Goal: Check status: Check status

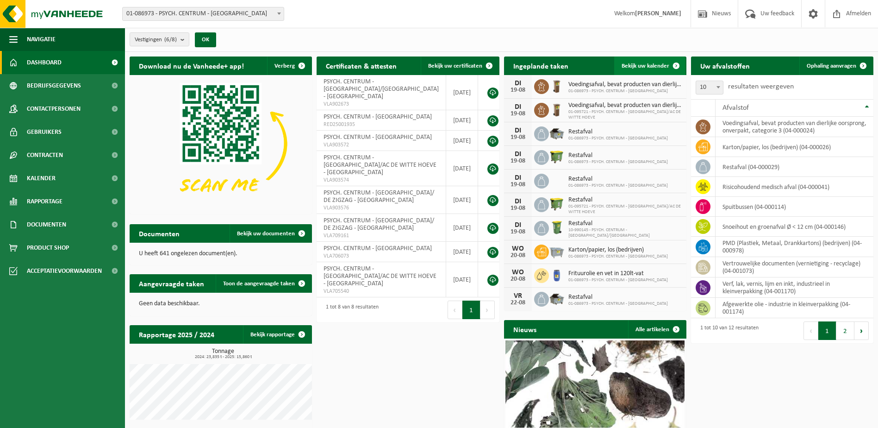
click at [644, 63] on span "Bekijk uw kalender" at bounding box center [646, 66] width 48 height 6
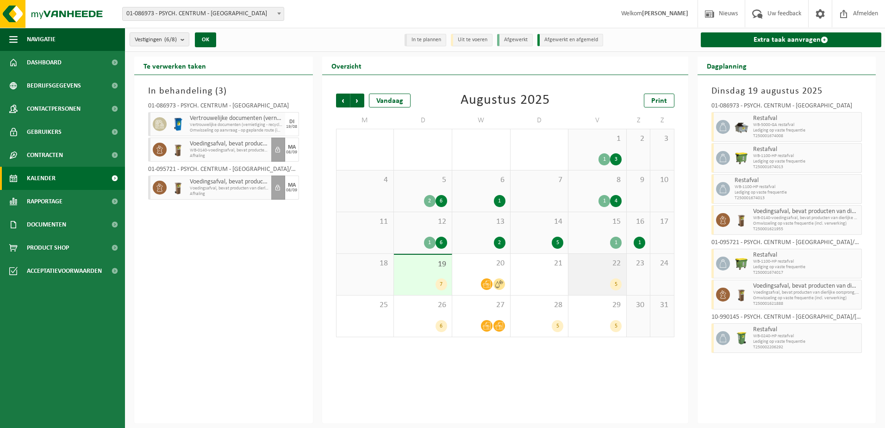
click at [601, 269] on div "22 5" at bounding box center [598, 274] width 58 height 41
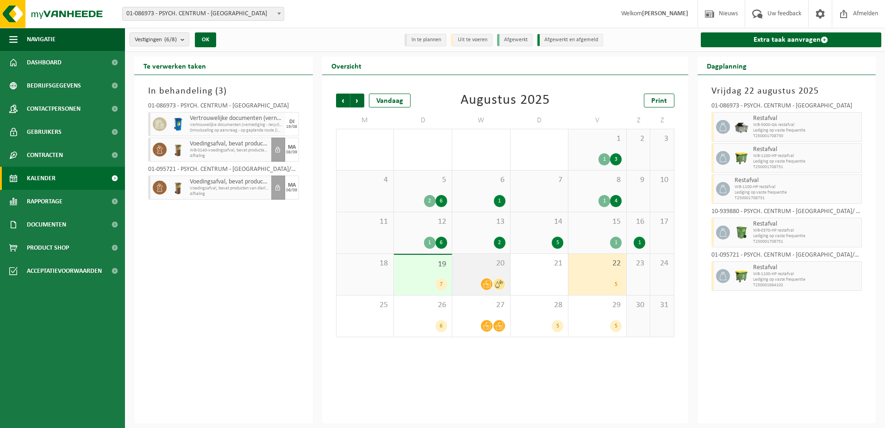
click at [461, 271] on div "20" at bounding box center [481, 274] width 58 height 41
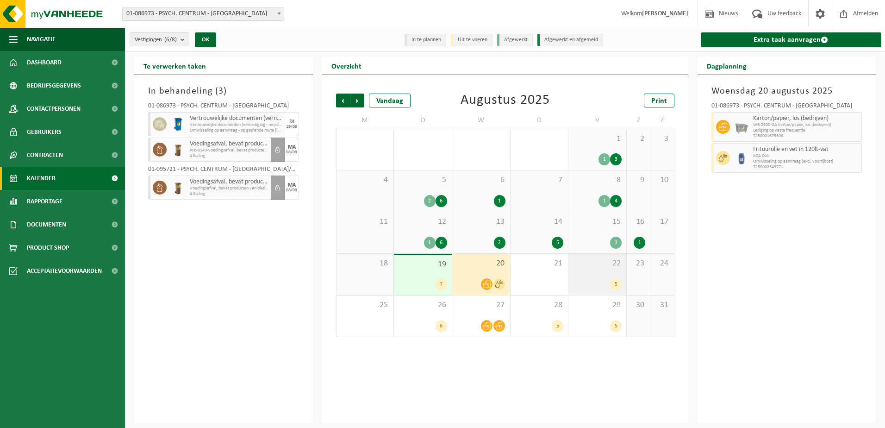
click at [594, 271] on div "22 5" at bounding box center [598, 274] width 58 height 41
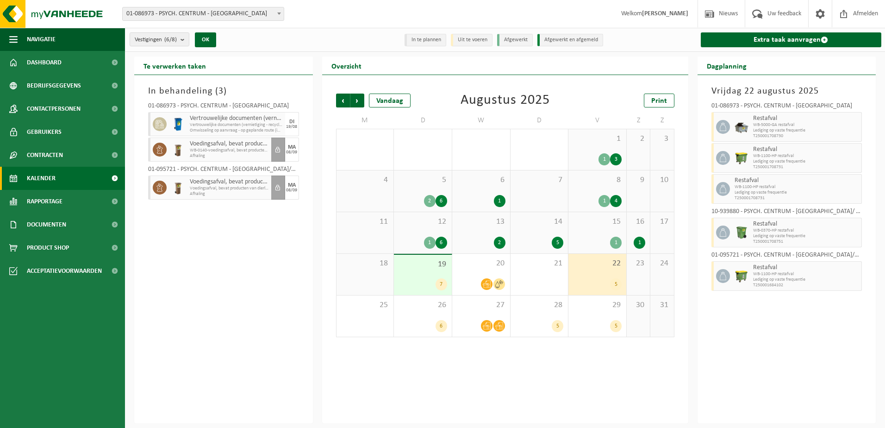
click at [433, 267] on span "19" at bounding box center [423, 264] width 49 height 10
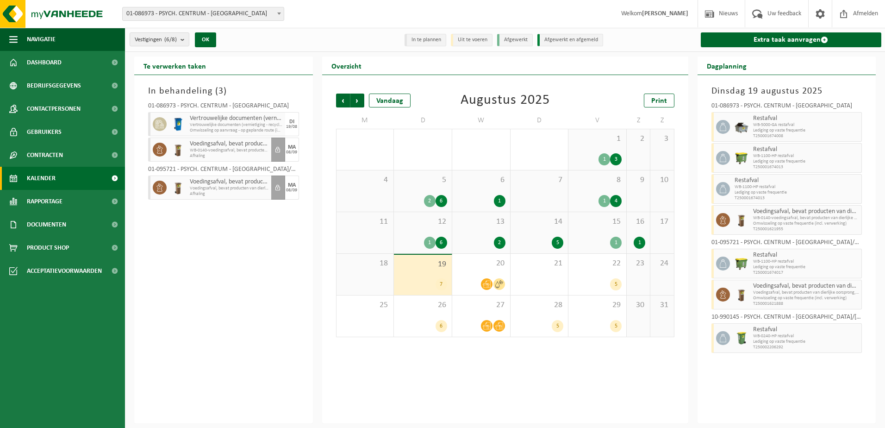
click at [642, 195] on div "9" at bounding box center [638, 190] width 23 height 41
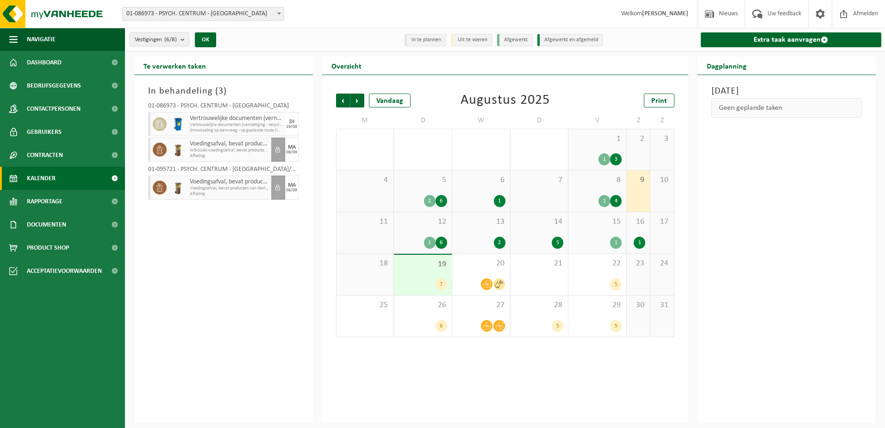
click at [608, 192] on div "8 1 4" at bounding box center [598, 190] width 58 height 41
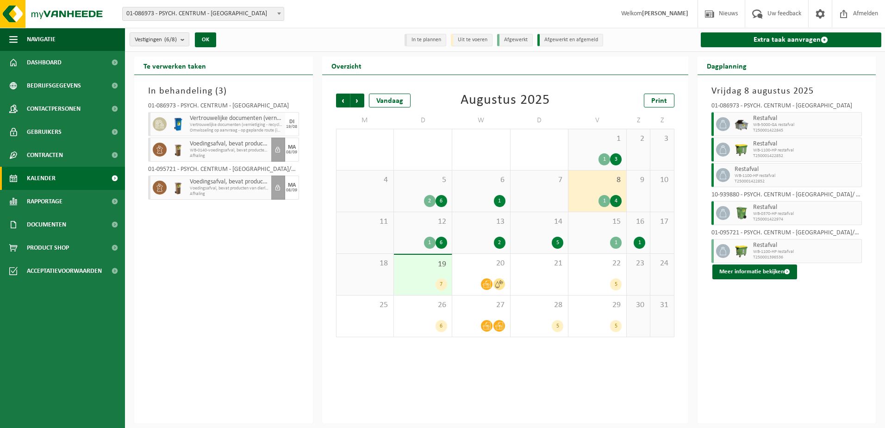
click at [637, 223] on span "16" at bounding box center [638, 222] width 14 height 10
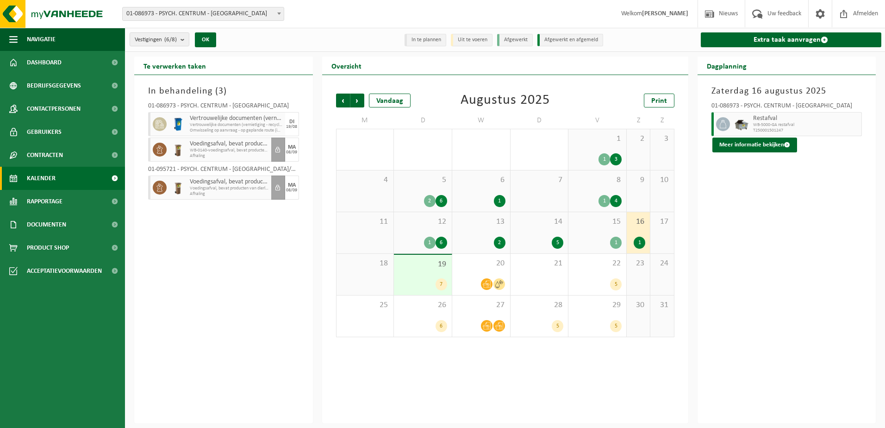
click at [606, 231] on div "15 1" at bounding box center [598, 232] width 58 height 41
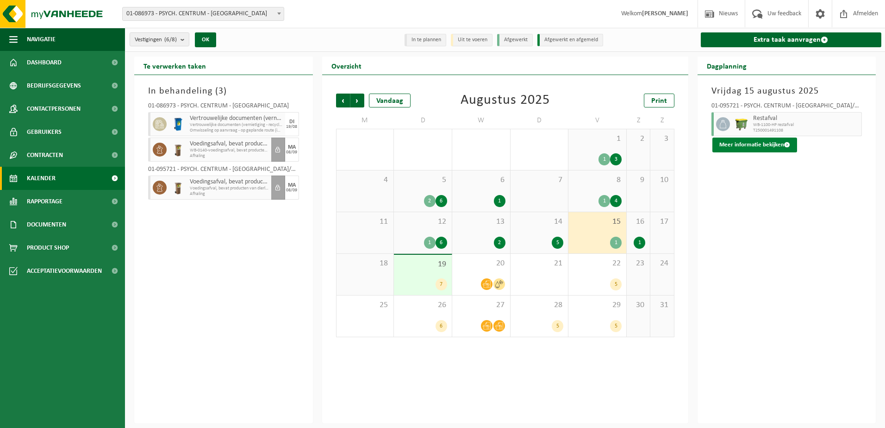
click at [739, 142] on button "Meer informatie bekijken" at bounding box center [755, 145] width 85 height 15
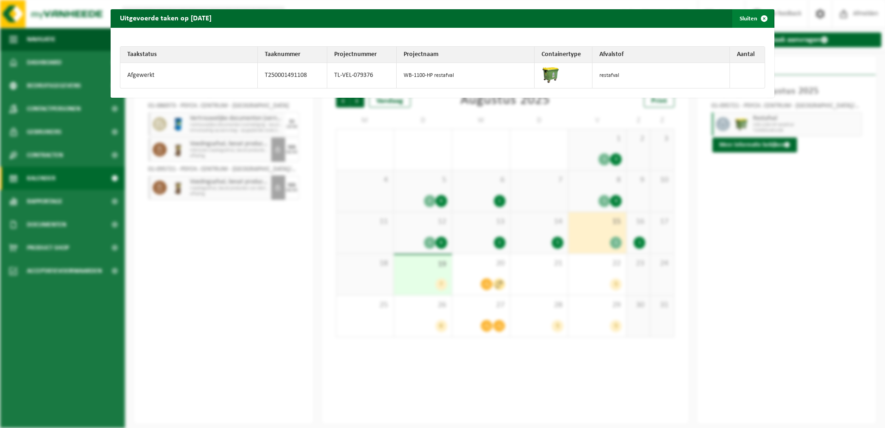
click at [760, 20] on span "button" at bounding box center [764, 18] width 19 height 19
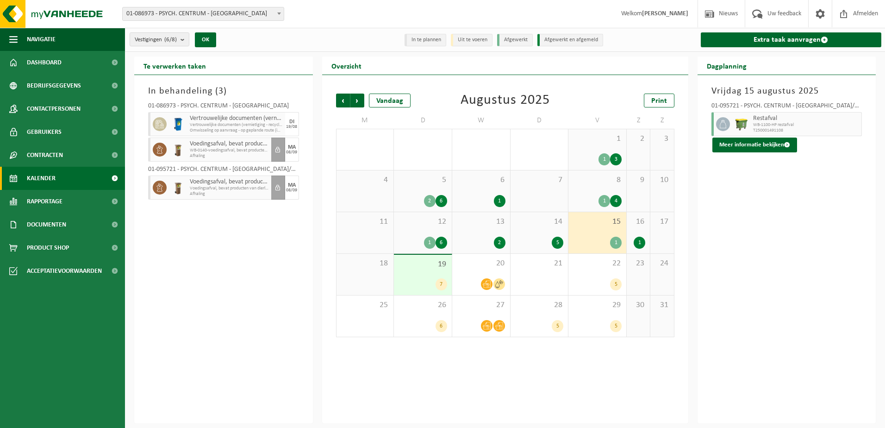
click at [640, 225] on span "16" at bounding box center [638, 222] width 14 height 10
click at [765, 125] on span "WB-5000-GA restafval" at bounding box center [806, 125] width 106 height 6
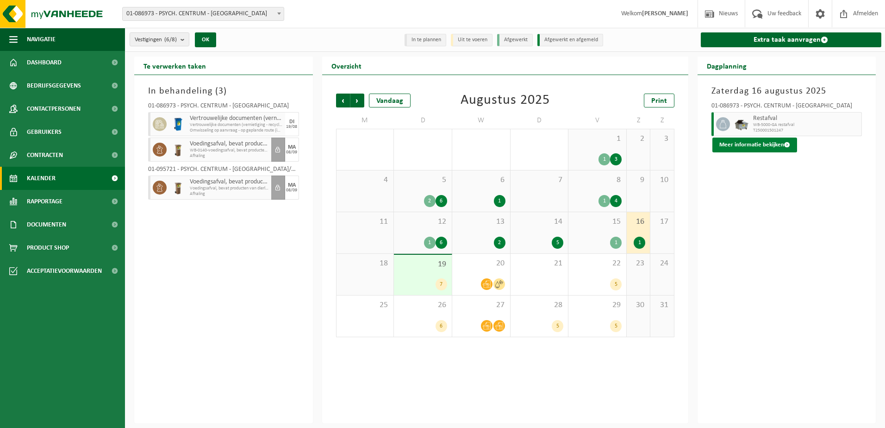
click at [776, 147] on button "Meer informatie bekijken" at bounding box center [755, 145] width 85 height 15
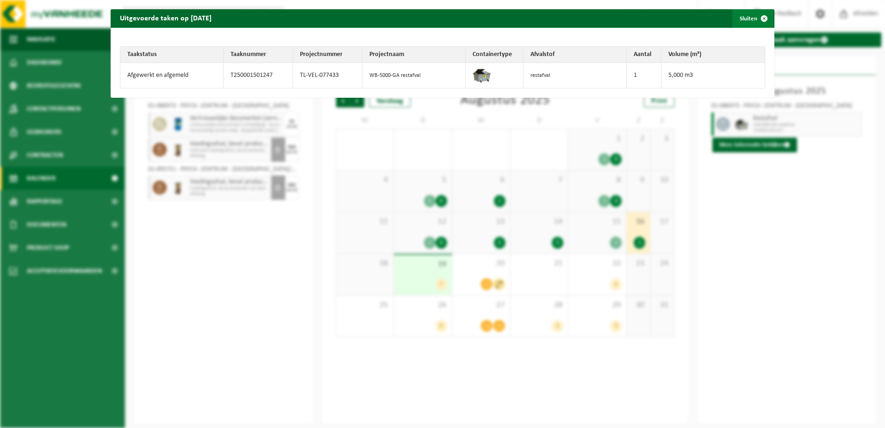
click at [758, 17] on span "button" at bounding box center [764, 18] width 19 height 19
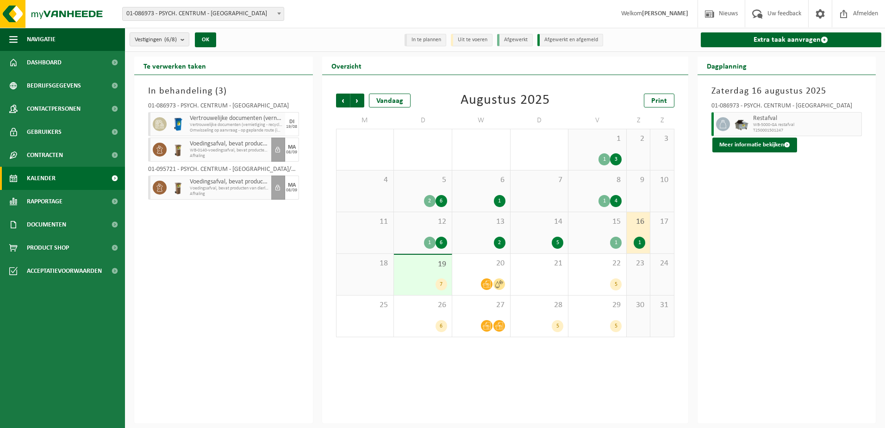
click at [426, 277] on div "19 7" at bounding box center [423, 275] width 58 height 40
